Goal: Transaction & Acquisition: Book appointment/travel/reservation

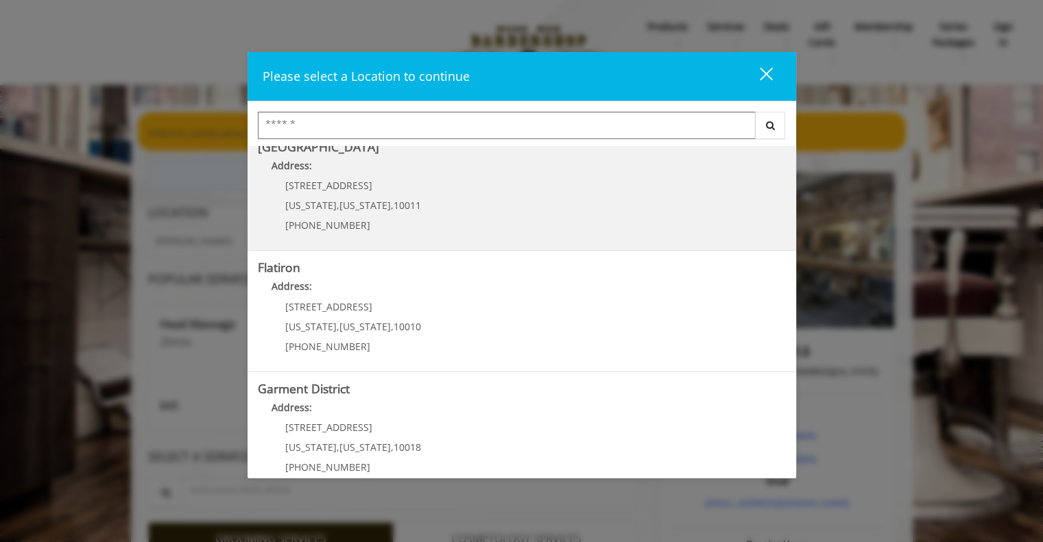
scroll to position [274, 0]
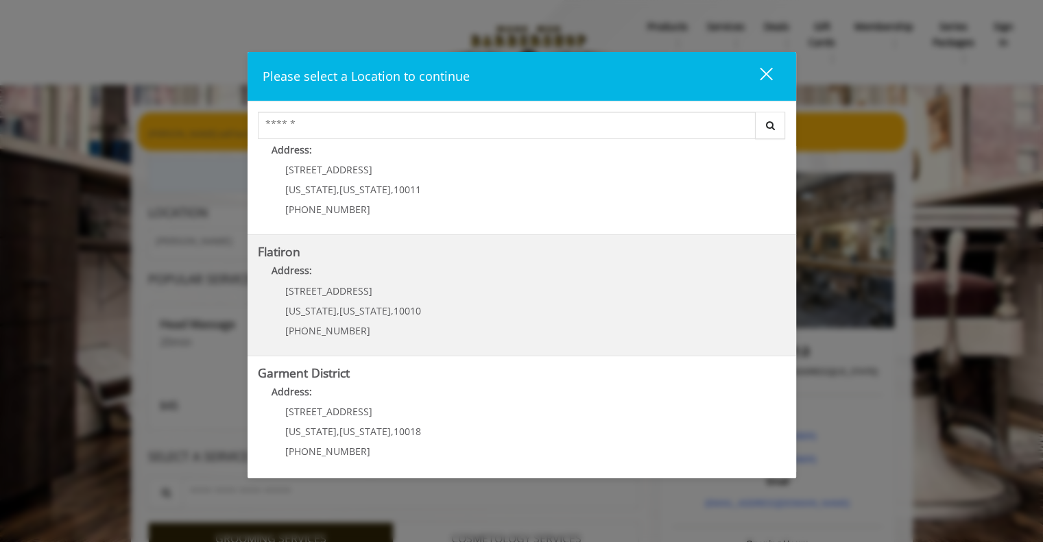
click at [362, 309] on span "[US_STATE]" at bounding box center [364, 310] width 51 height 13
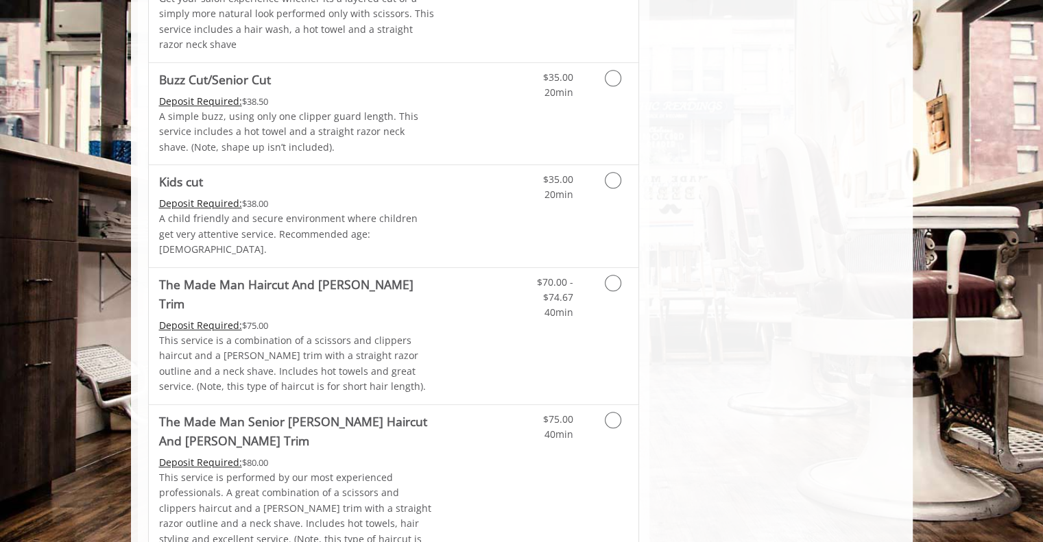
scroll to position [823, 0]
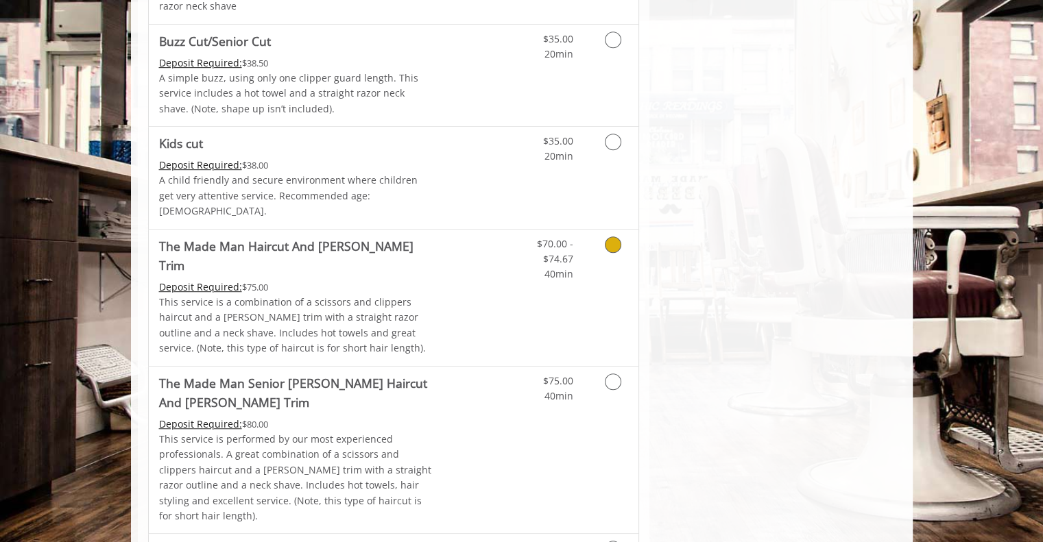
click at [292, 295] on p "This service is a combination of a scissors and clippers haircut and a [PERSON_…" at bounding box center [297, 326] width 276 height 62
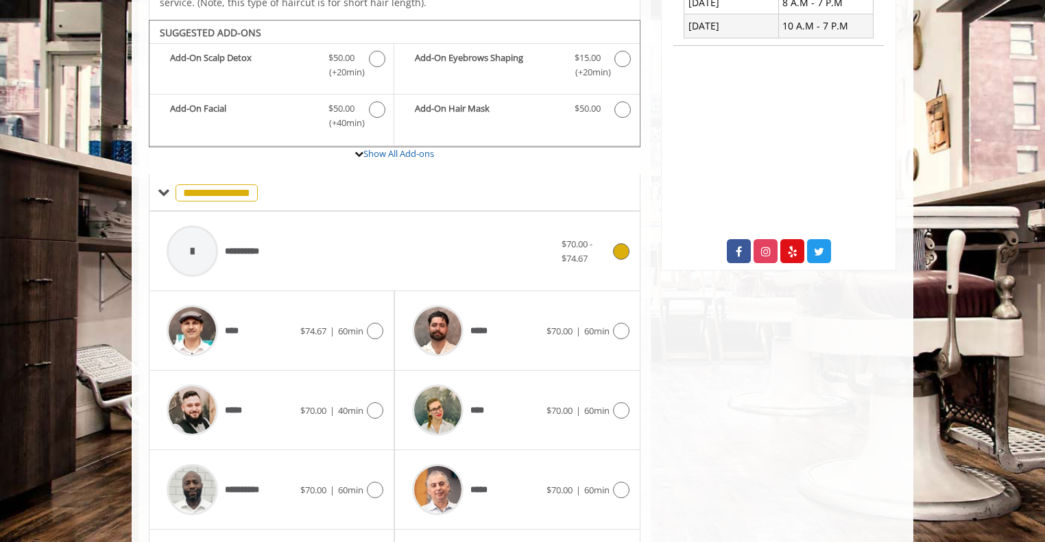
scroll to position [485, 0]
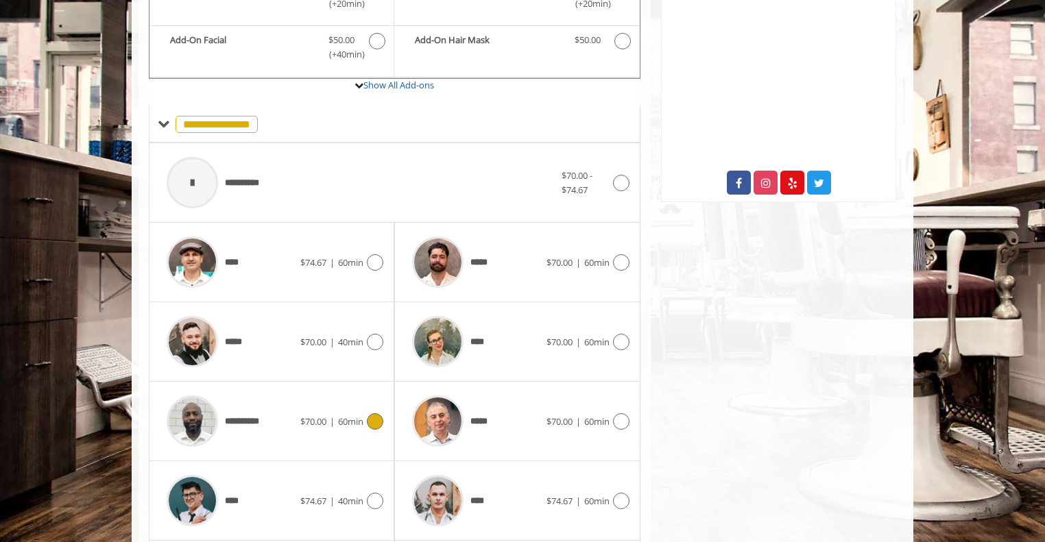
click at [366, 413] on div at bounding box center [373, 421] width 20 height 16
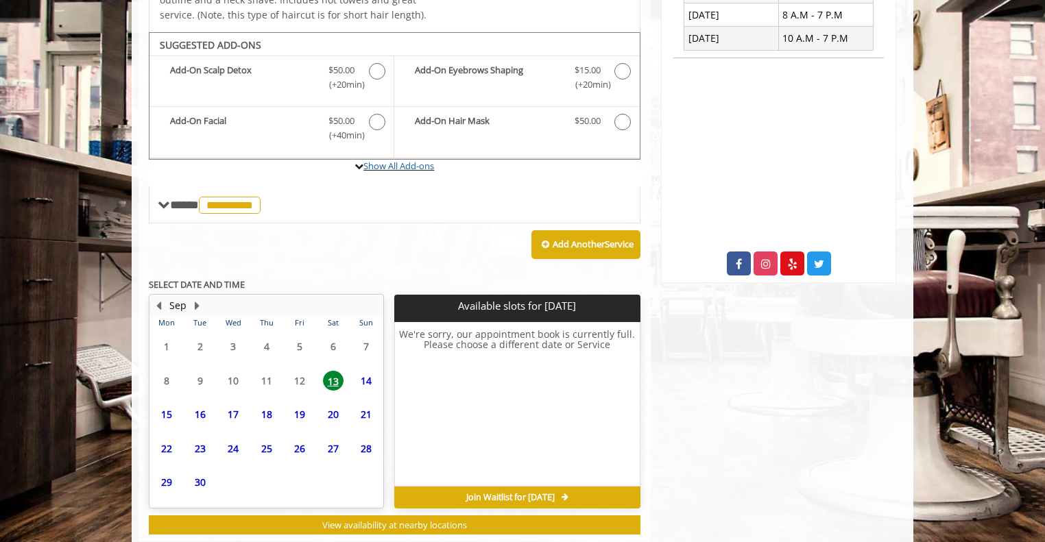
scroll to position [416, 0]
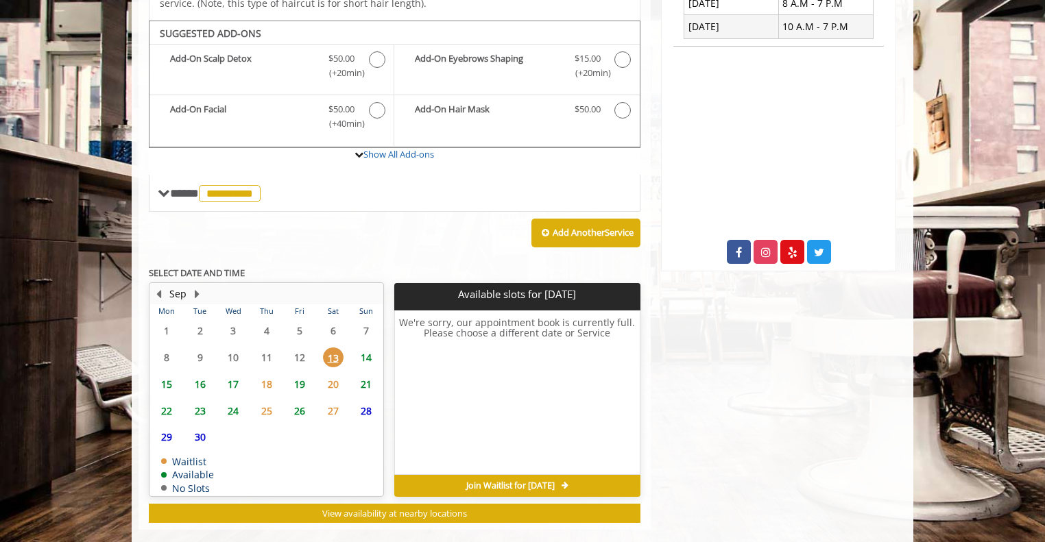
click at [266, 374] on span "18" at bounding box center [266, 384] width 21 height 20
click at [230, 374] on span "17" at bounding box center [233, 384] width 21 height 20
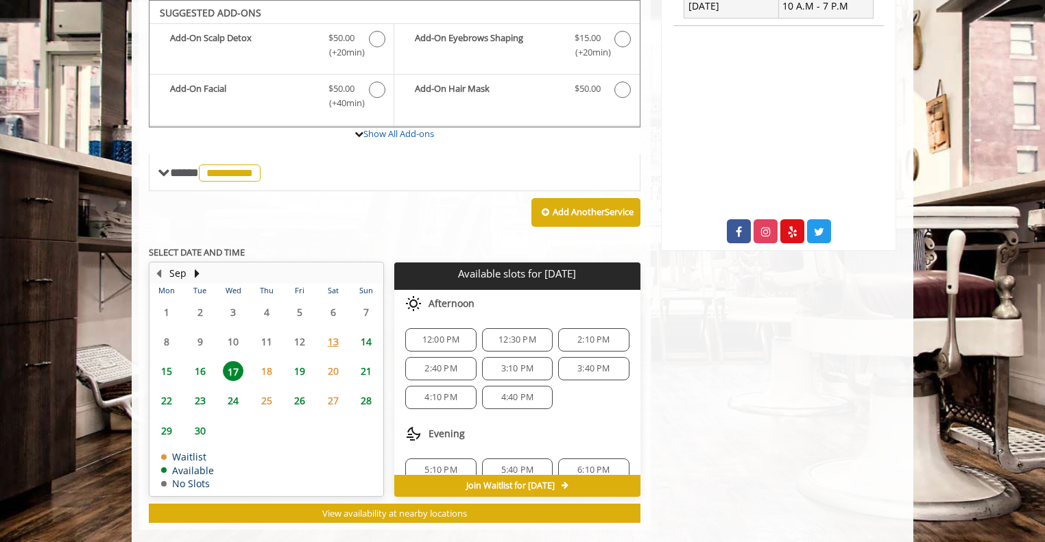
scroll to position [45, 0]
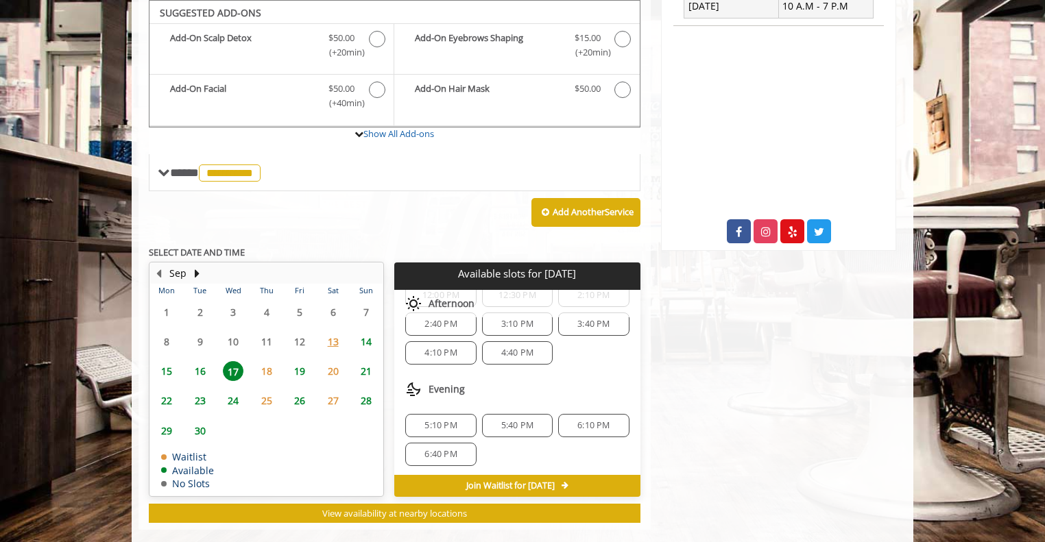
click at [259, 361] on span "18" at bounding box center [266, 371] width 21 height 20
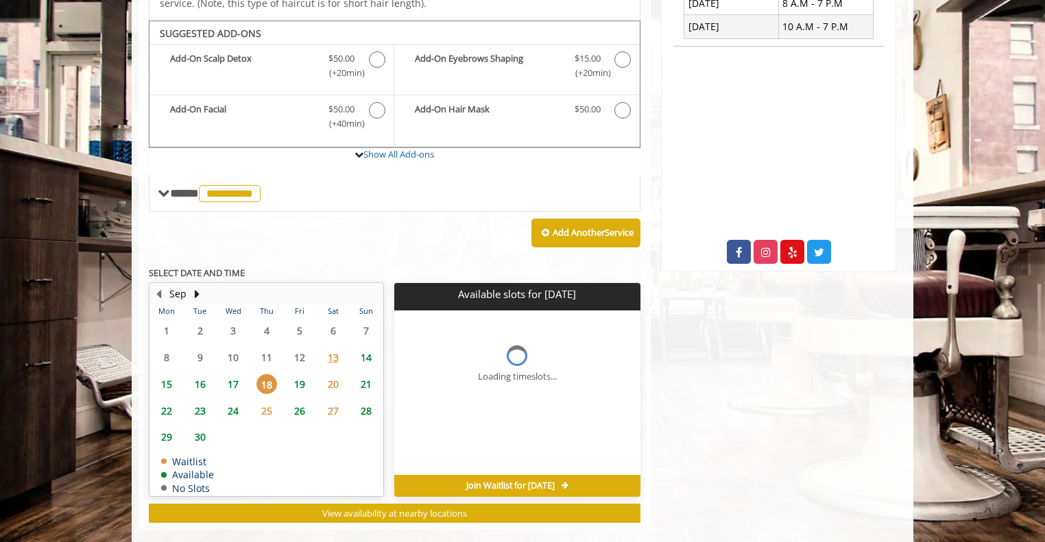
scroll to position [0, 0]
click at [235, 374] on span "17" at bounding box center [233, 384] width 21 height 20
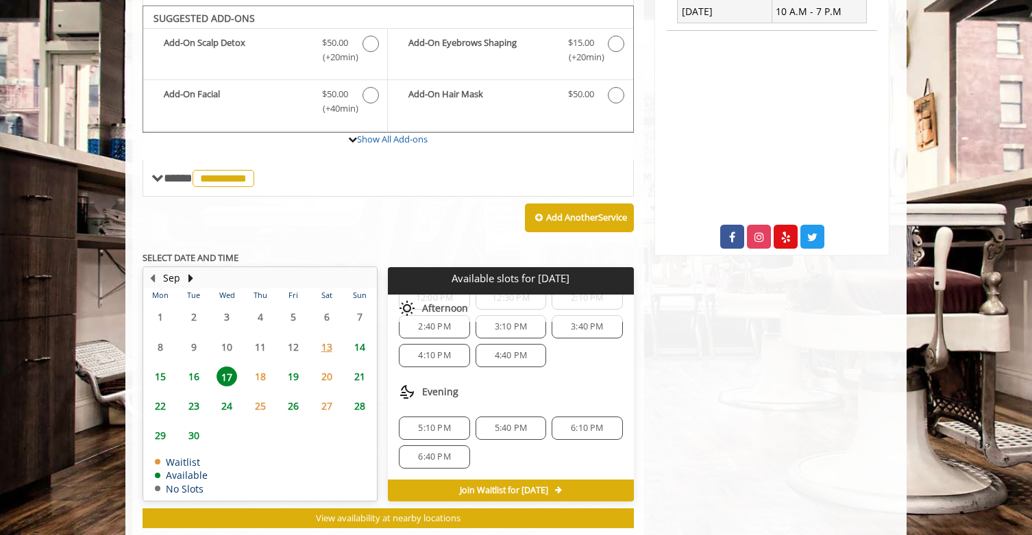
scroll to position [446, 0]
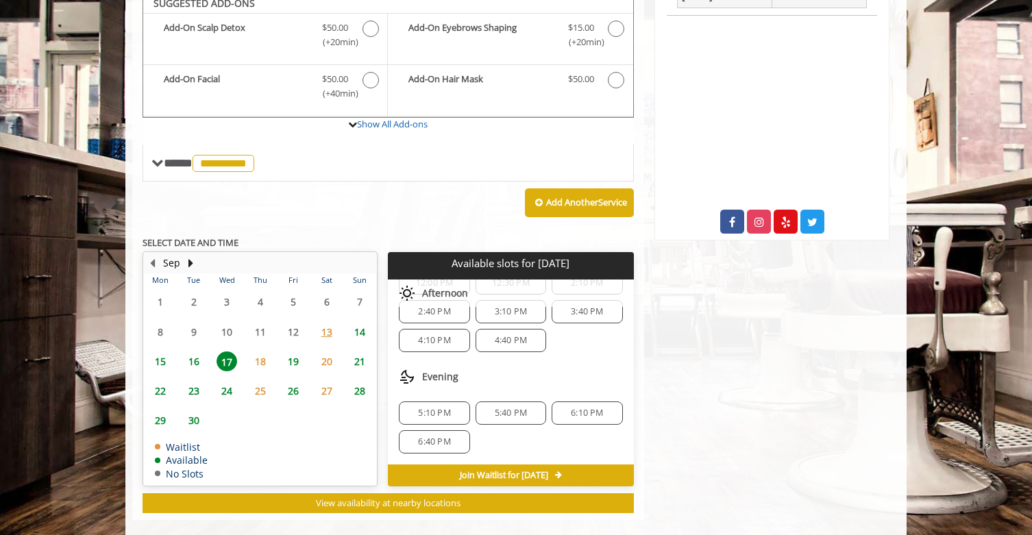
click at [571, 408] on span "6:10 PM" at bounding box center [587, 413] width 32 height 11
